Goal: Task Accomplishment & Management: Complete application form

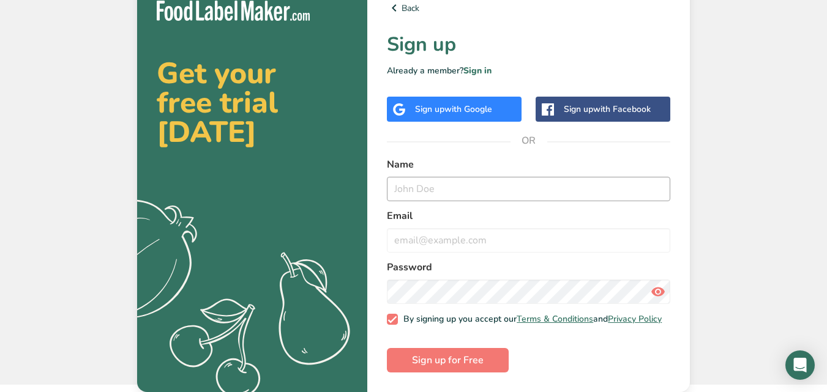
scroll to position [18, 0]
click at [431, 180] on input "text" at bounding box center [528, 189] width 283 height 24
click at [454, 106] on span "with Google" at bounding box center [468, 109] width 48 height 12
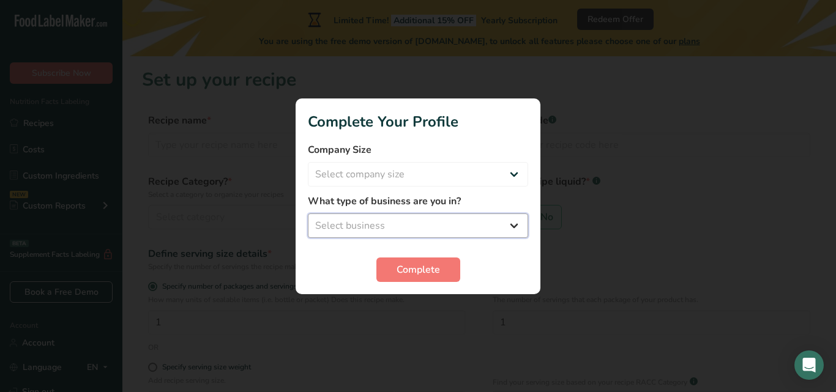
click at [460, 221] on select "Select business Packaged Food Manufacturer Restaurant & Cafe Bakery Meal Plans …" at bounding box center [418, 226] width 220 height 24
select select "5"
click at [308, 214] on select "Select business Packaged Food Manufacturer Restaurant & Cafe Bakery Meal Plans …" at bounding box center [418, 226] width 220 height 24
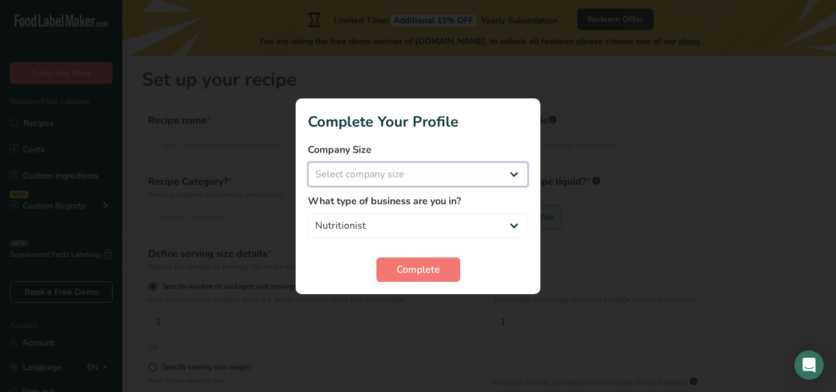
click at [445, 181] on select "Select company size Fewer than 10 Employees 10 to 50 Employees 51 to 500 Employ…" at bounding box center [418, 174] width 220 height 24
select select "1"
click at [308, 162] on select "Select company size Fewer than 10 Employees 10 to 50 Employees 51 to 500 Employ…" at bounding box center [418, 174] width 220 height 24
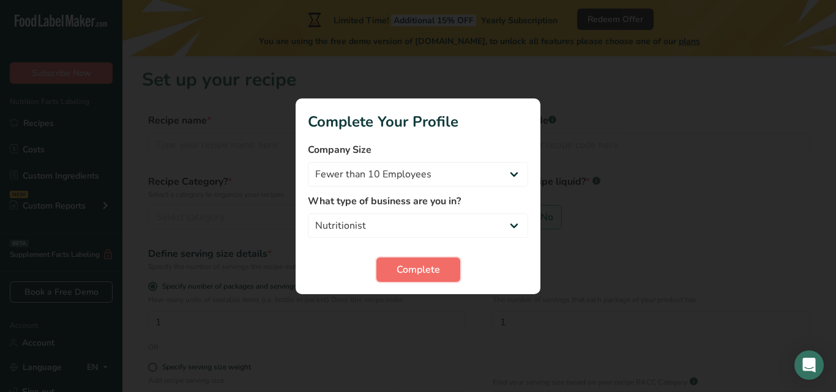
click at [453, 277] on button "Complete" at bounding box center [418, 270] width 84 height 24
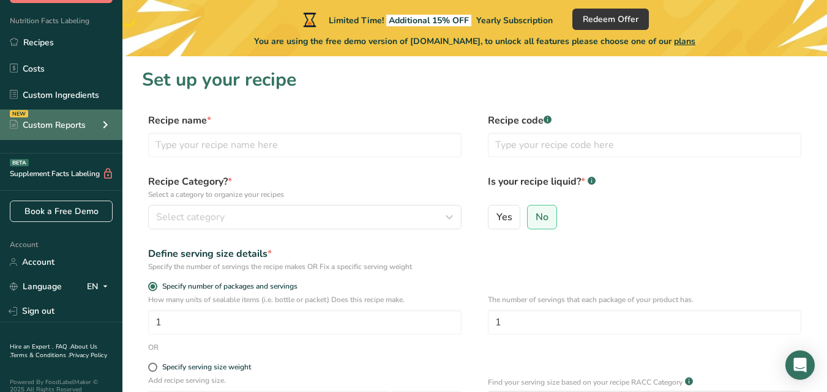
scroll to position [92, 0]
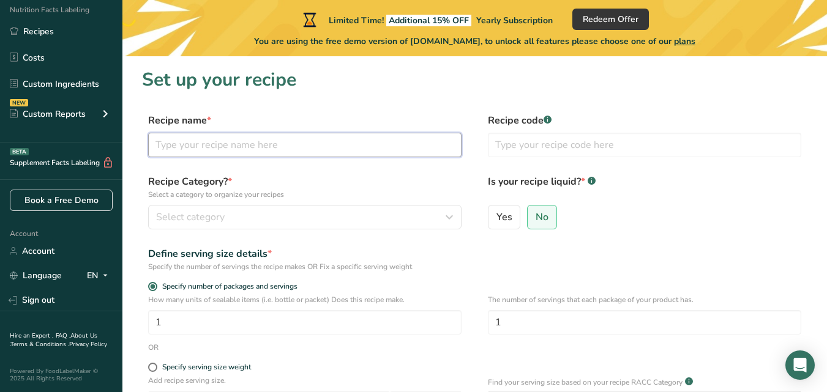
click at [404, 136] on input "text" at bounding box center [304, 145] width 313 height 24
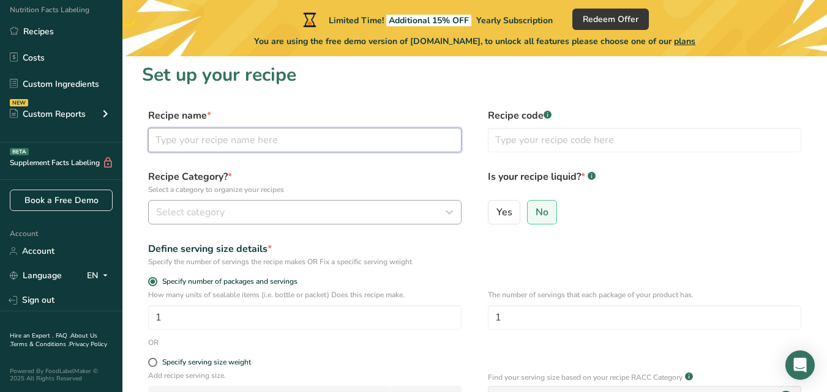
scroll to position [0, 0]
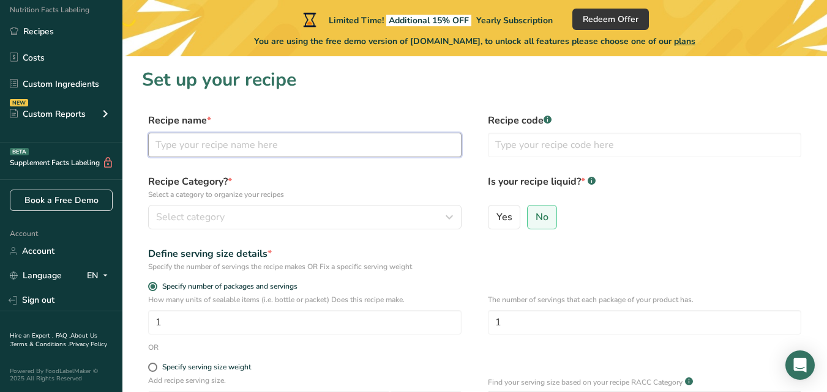
click at [385, 138] on input "text" at bounding box center [304, 145] width 313 height 24
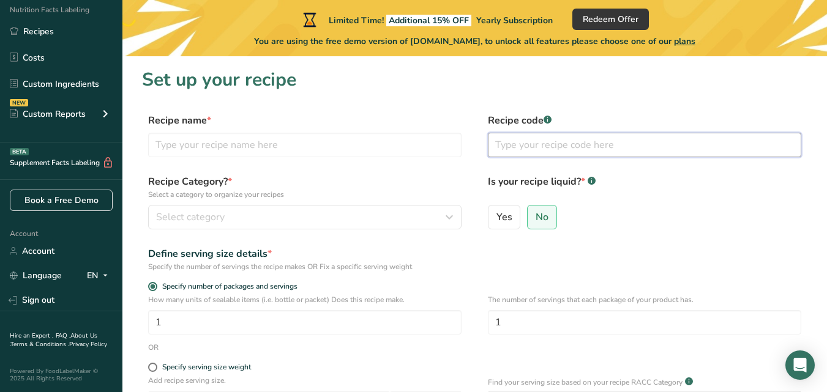
click at [519, 143] on input "text" at bounding box center [644, 145] width 313 height 24
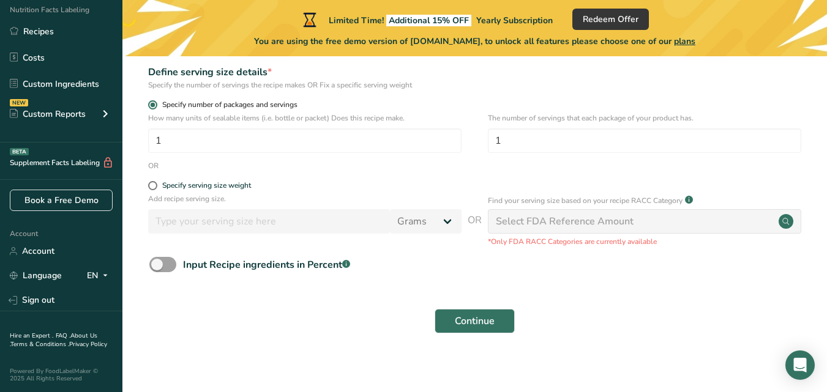
scroll to position [185, 0]
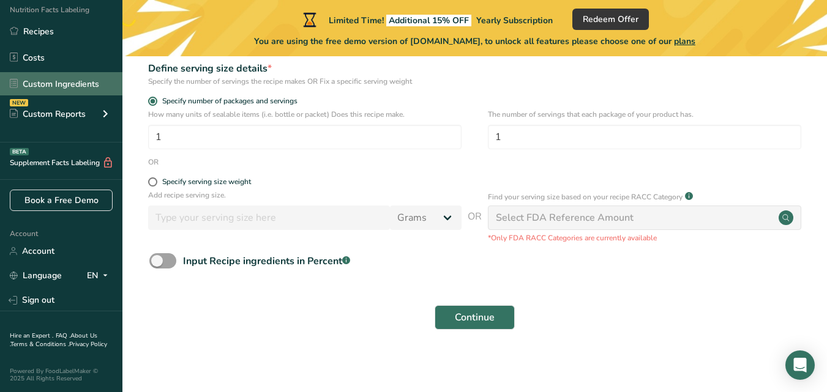
click at [69, 83] on link "Custom Ingredients" at bounding box center [61, 83] width 122 height 23
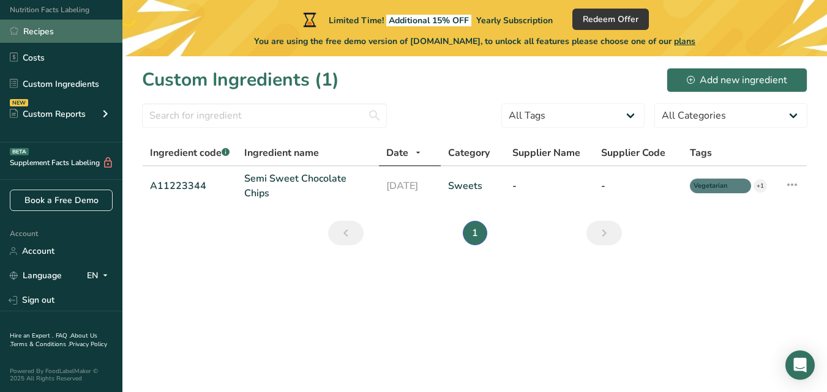
click at [81, 29] on link "Recipes" at bounding box center [61, 31] width 122 height 23
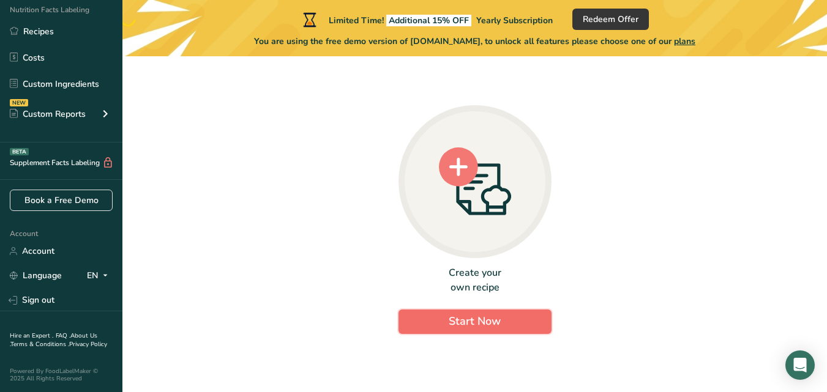
click at [455, 323] on span "Start Now" at bounding box center [474, 321] width 52 height 15
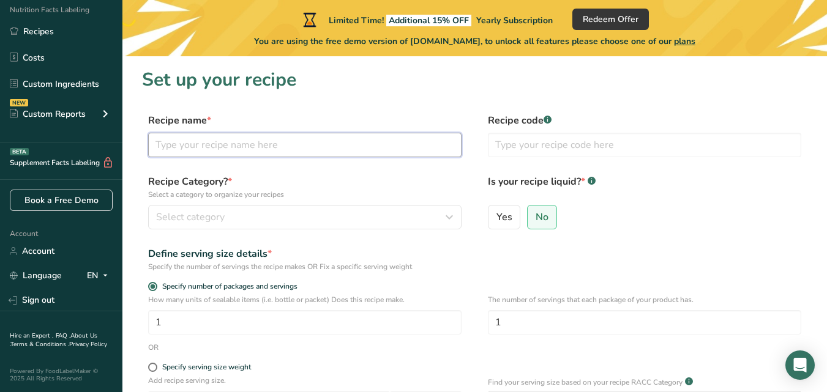
click at [305, 152] on input "text" at bounding box center [304, 145] width 313 height 24
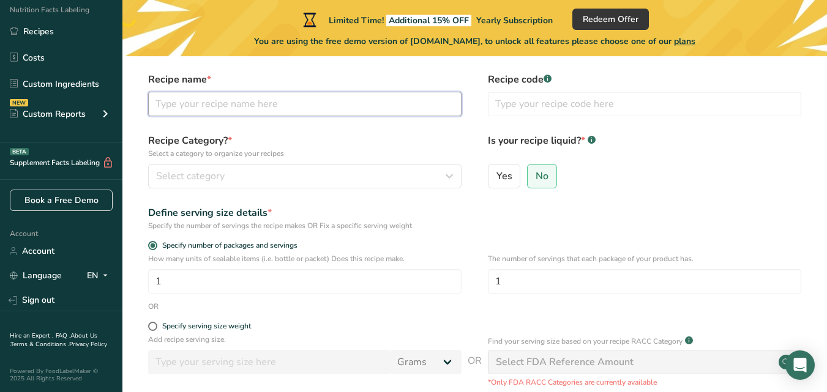
scroll to position [43, 0]
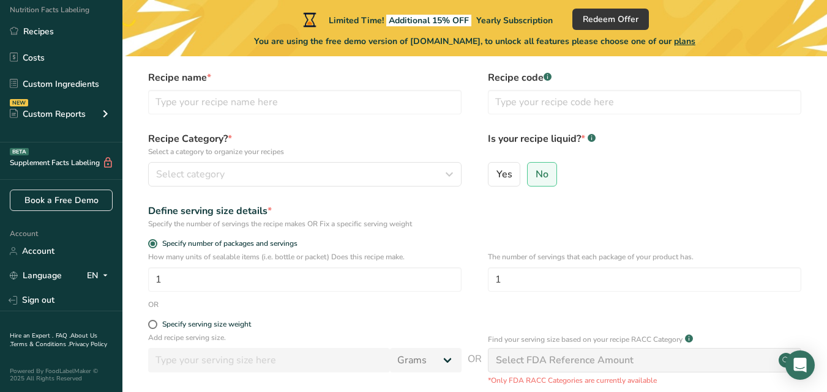
click at [260, 217] on div "Define serving size details *" at bounding box center [304, 211] width 313 height 15
click at [246, 252] on p "How many units of sealable items (i.e. bottle or packet) Does this recipe make." at bounding box center [304, 256] width 313 height 11
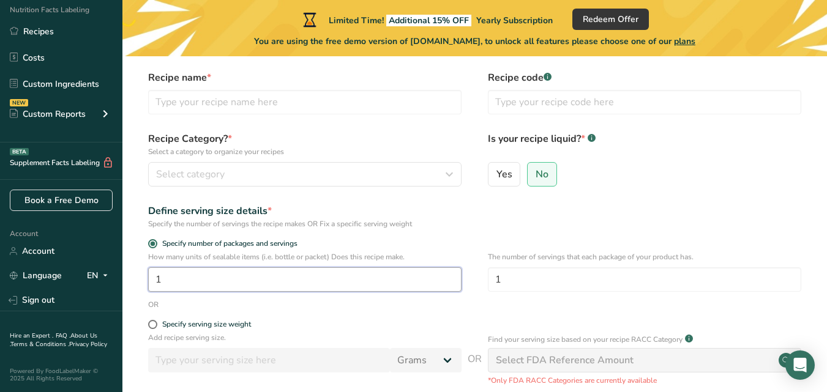
click at [240, 275] on input "1" at bounding box center [304, 279] width 313 height 24
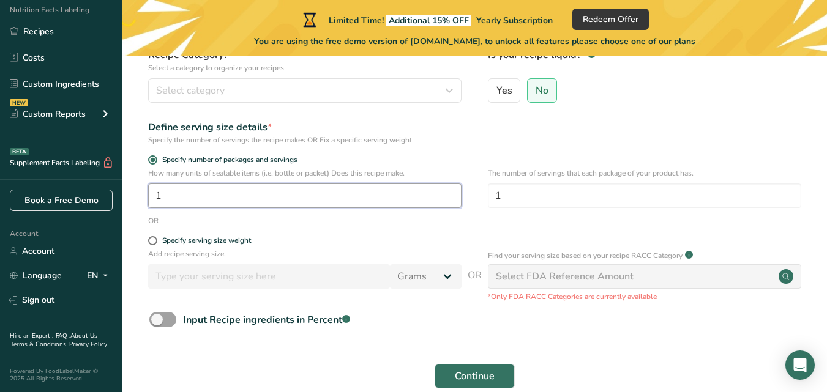
scroll to position [136, 0]
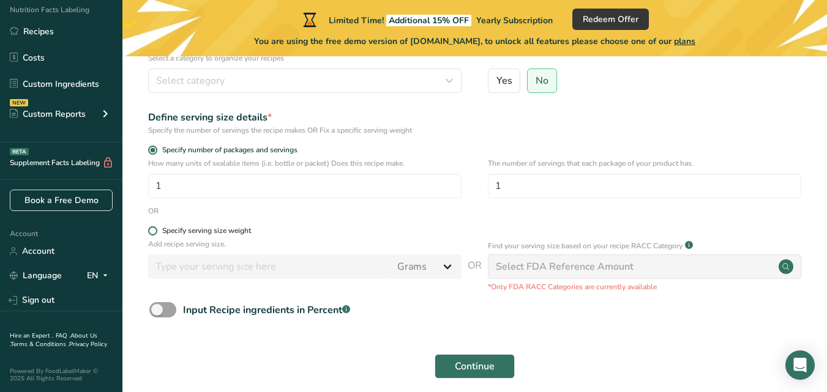
click at [158, 233] on span "Specify serving size weight" at bounding box center [204, 230] width 94 height 9
click at [156, 233] on input "Specify serving size weight" at bounding box center [152, 231] width 8 height 8
radio input "true"
radio input "false"
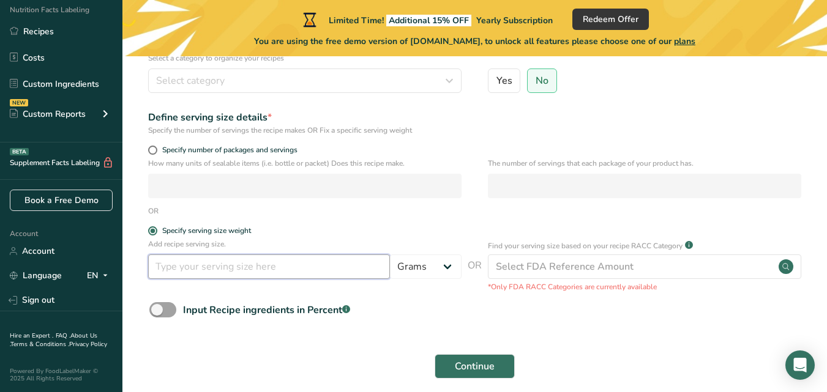
click at [201, 266] on input "number" at bounding box center [269, 267] width 242 height 24
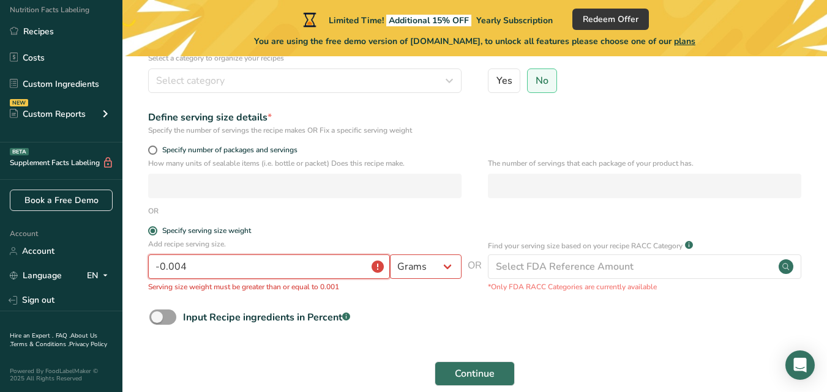
scroll to position [196, 0]
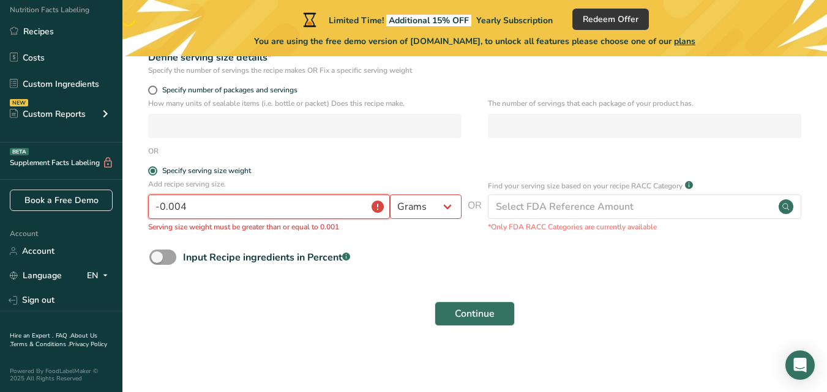
click at [314, 210] on input "-0.004" at bounding box center [269, 207] width 242 height 24
type input "0"
